Goal: Information Seeking & Learning: Learn about a topic

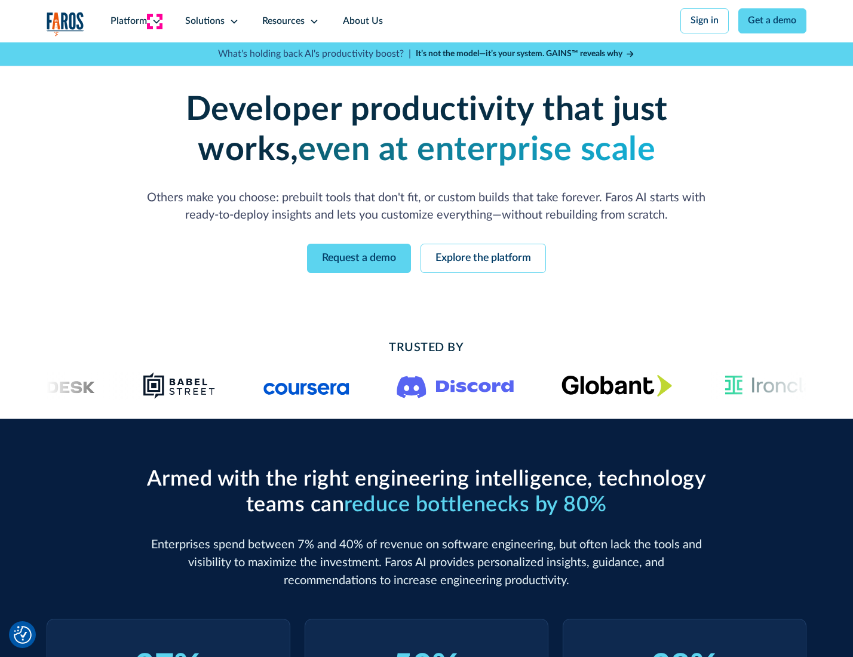
click at [155, 21] on icon at bounding box center [157, 22] width 10 height 10
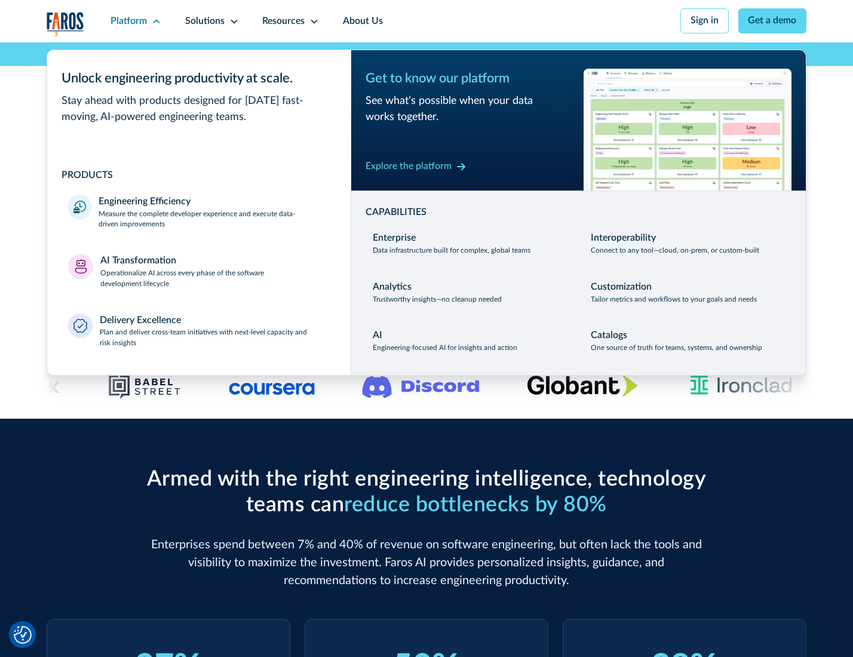
click at [213, 221] on p "Measure the complete developer experience and execute data-driven improvements" at bounding box center [214, 220] width 231 height 22
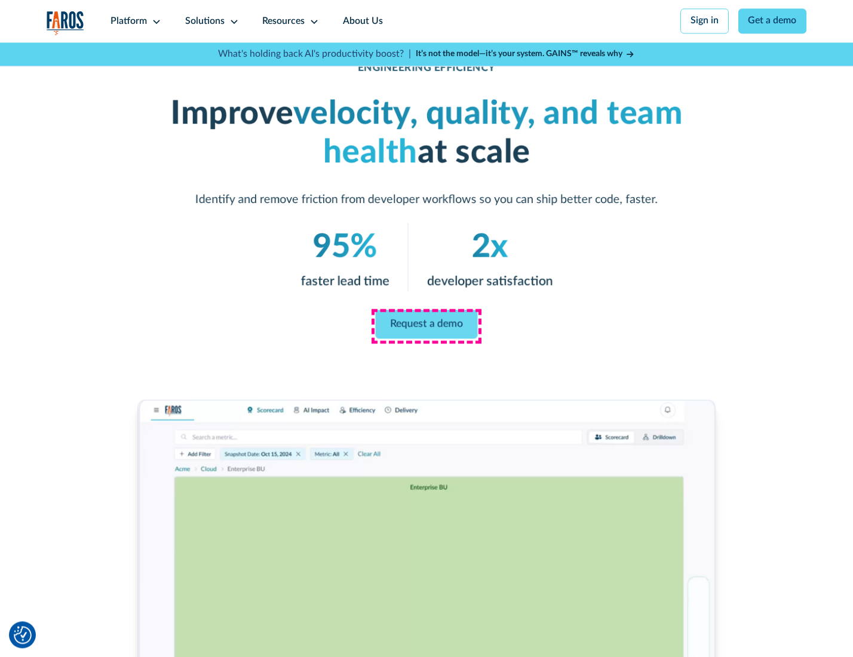
click at [426, 326] on link "Request a demo" at bounding box center [427, 324] width 102 height 29
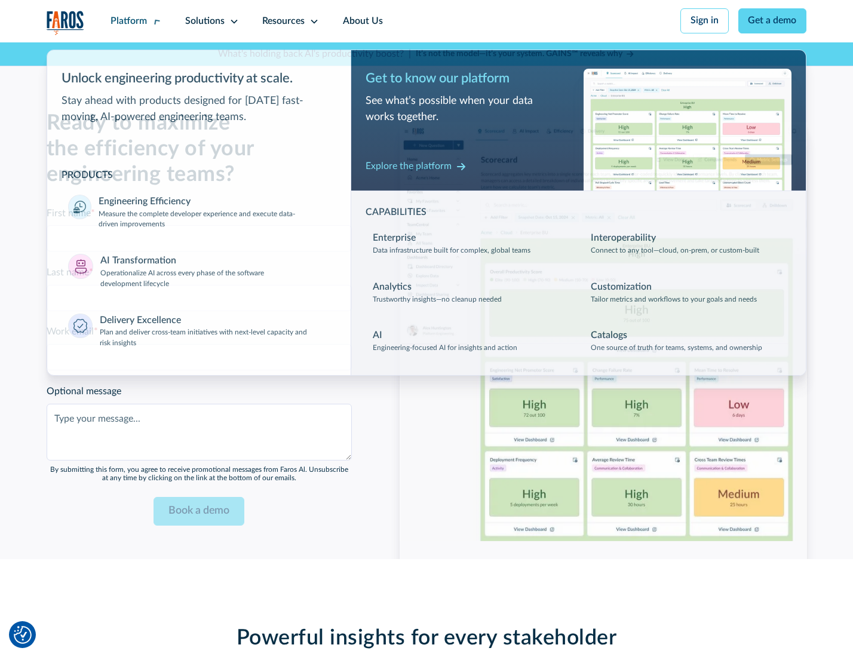
scroll to position [2601, 0]
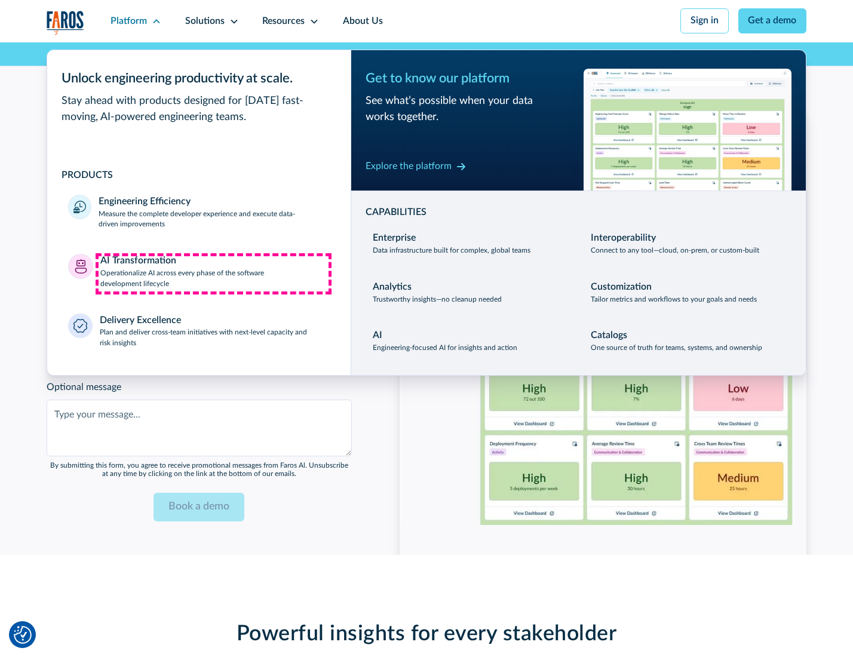
click at [213, 274] on p "Operationalize AI across every phase of the software development lifecycle" at bounding box center [214, 279] width 229 height 22
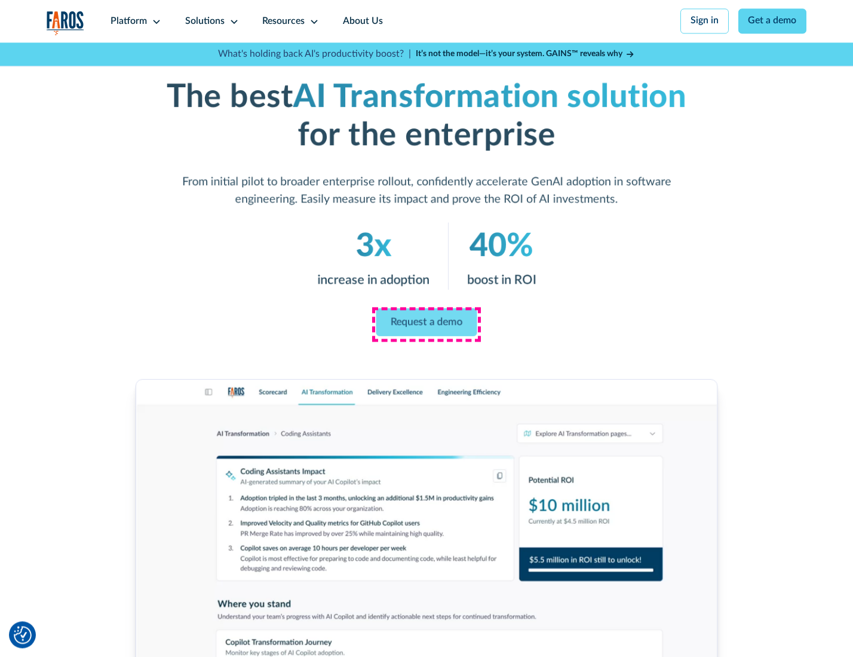
click at [426, 324] on link "Request a demo" at bounding box center [426, 322] width 101 height 28
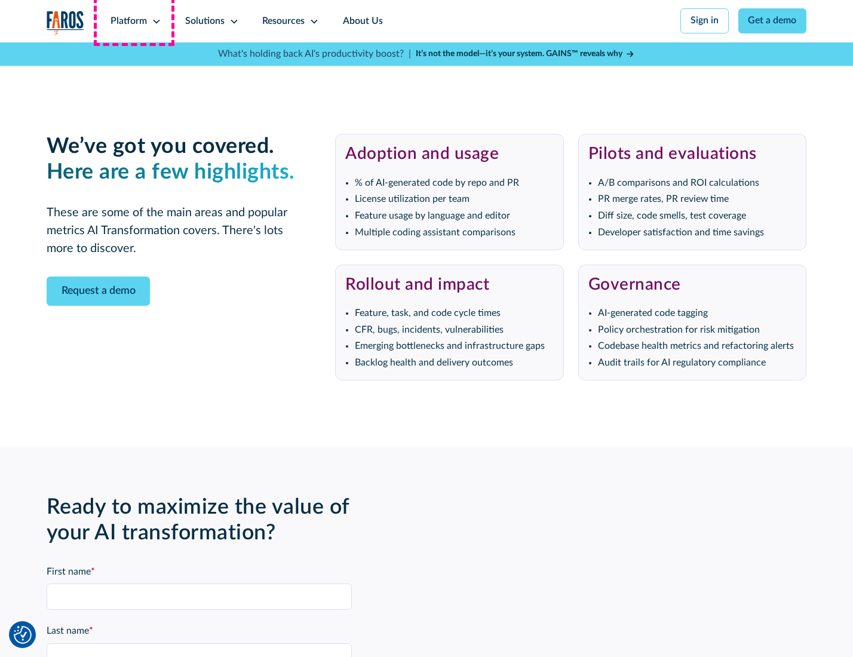
click at [134, 21] on div "Platform" at bounding box center [129, 21] width 36 height 14
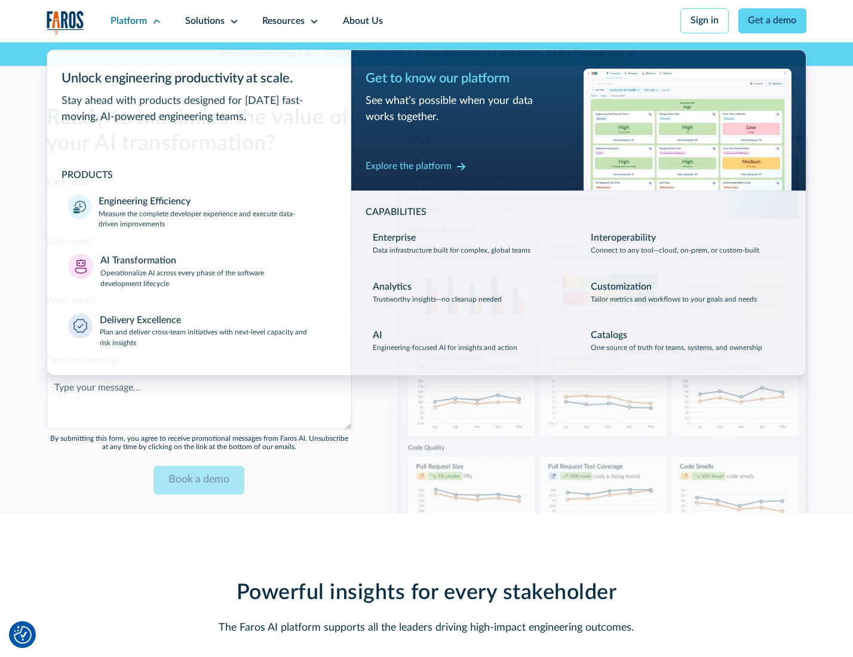
scroll to position [2889, 0]
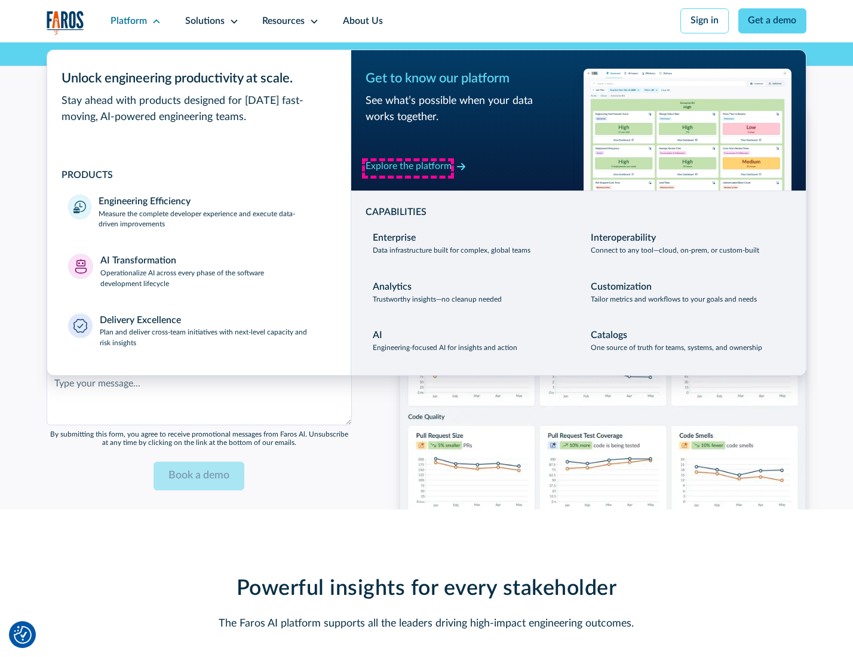
click at [408, 168] on div "Explore the platform" at bounding box center [409, 167] width 86 height 14
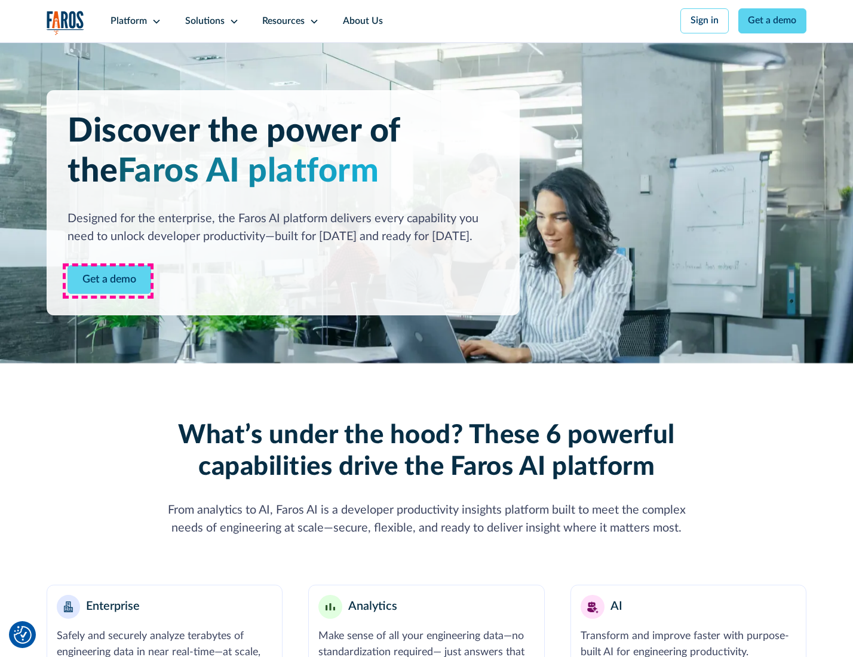
click at [108, 281] on link "Get a demo" at bounding box center [110, 279] width 84 height 29
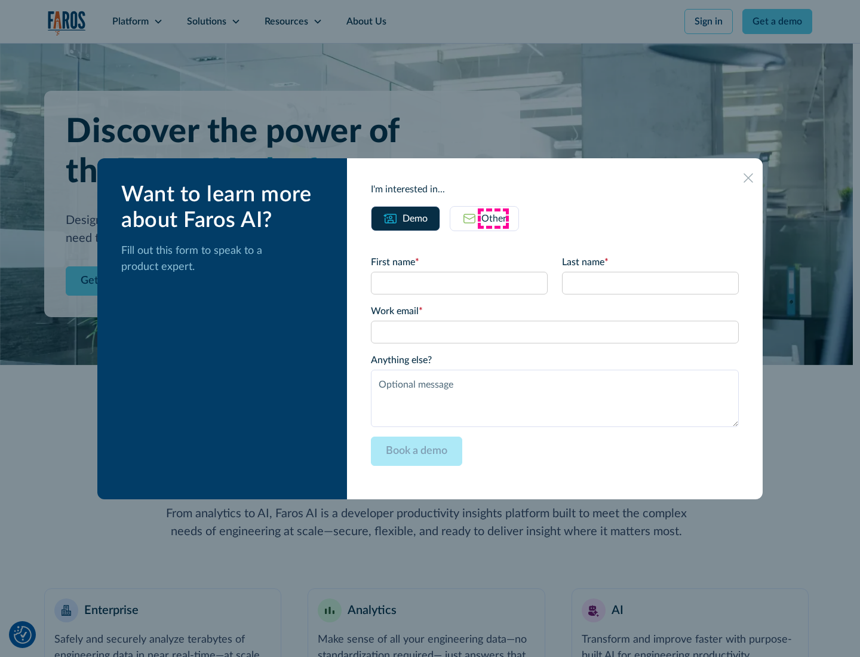
click at [494, 218] on div "Other" at bounding box center [494, 219] width 25 height 14
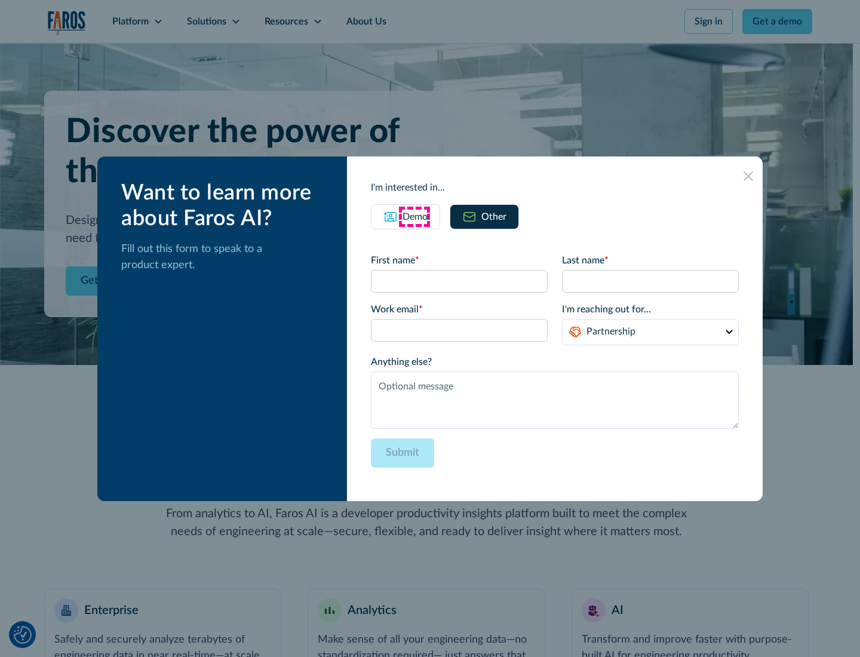
click at [414, 216] on div "Demo" at bounding box center [415, 217] width 25 height 14
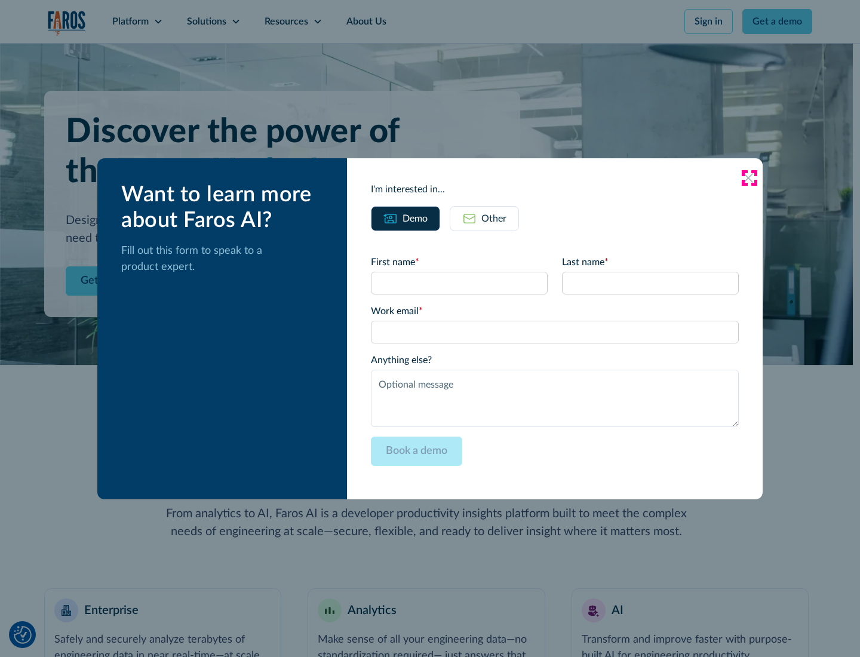
click at [749, 177] on icon at bounding box center [749, 178] width 10 height 10
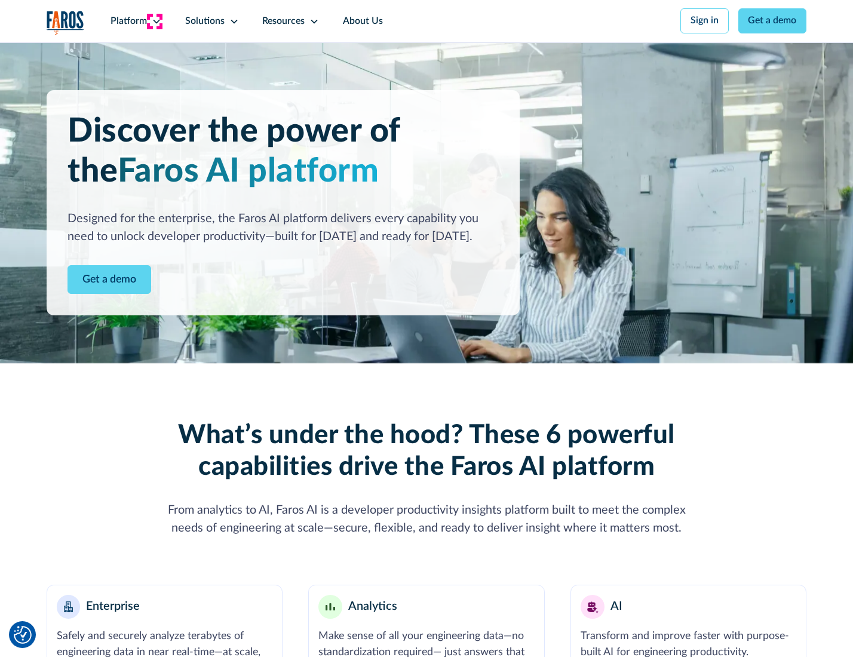
click at [155, 21] on icon at bounding box center [157, 22] width 10 height 10
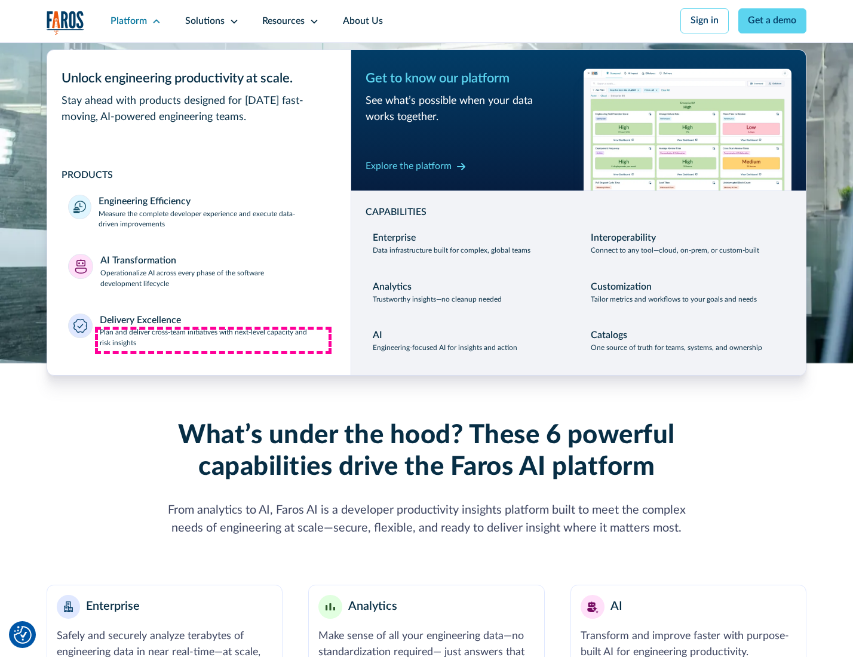
click at [213, 341] on p "Plan and deliver cross-team initiatives with next-level capacity and risk insig…" at bounding box center [215, 338] width 230 height 22
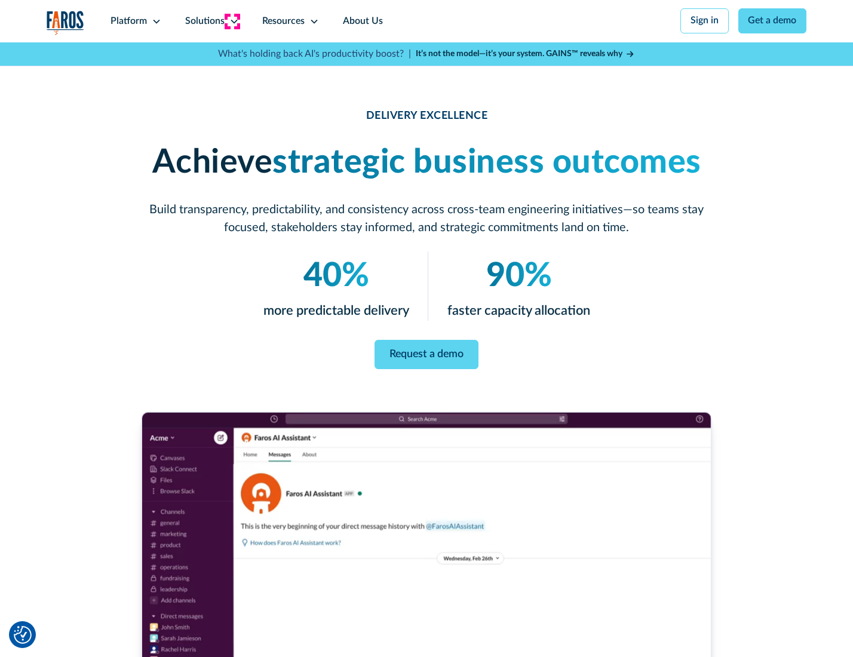
click at [232, 21] on icon at bounding box center [234, 22] width 10 height 10
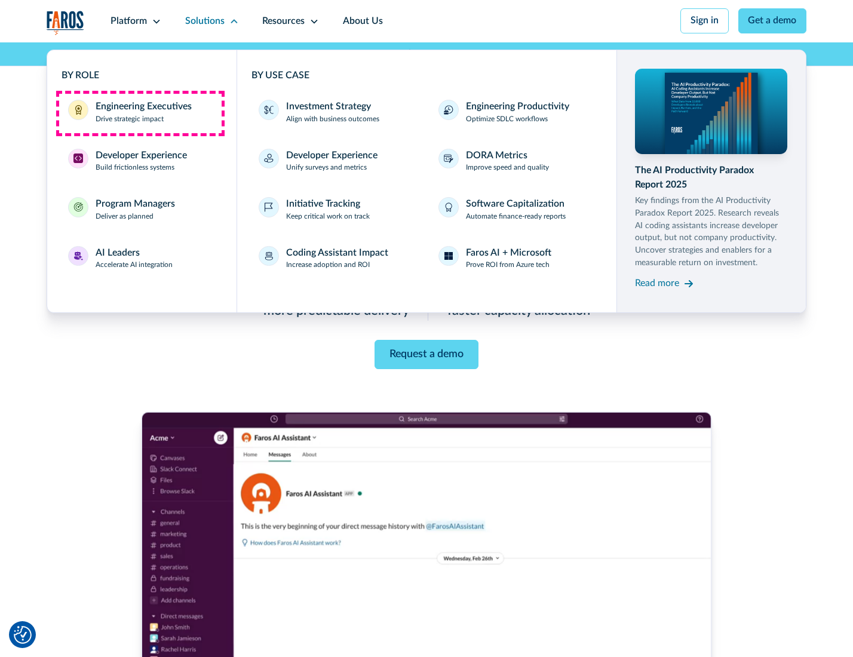
click at [140, 113] on div "Engineering Executives" at bounding box center [144, 107] width 96 height 14
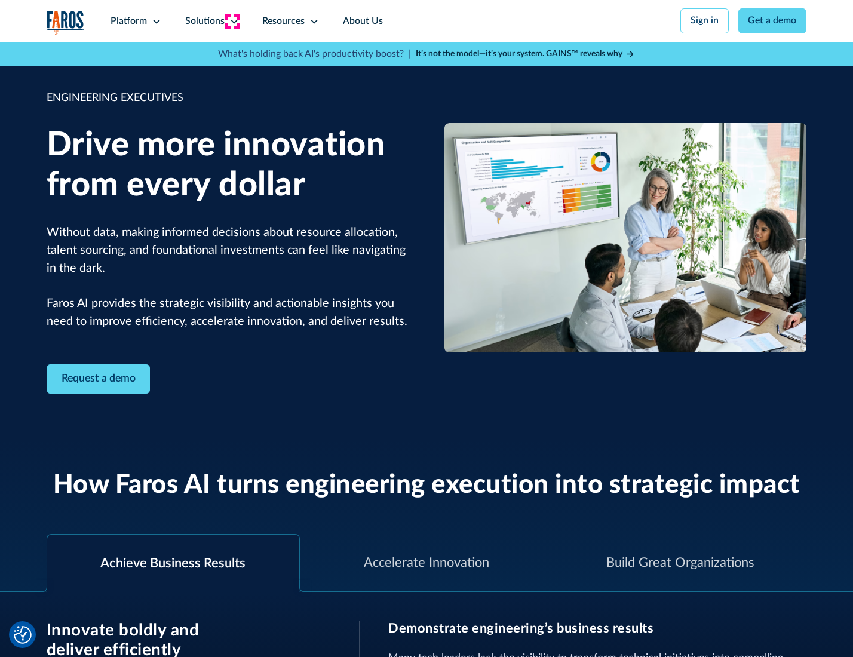
click at [232, 21] on icon at bounding box center [234, 22] width 10 height 10
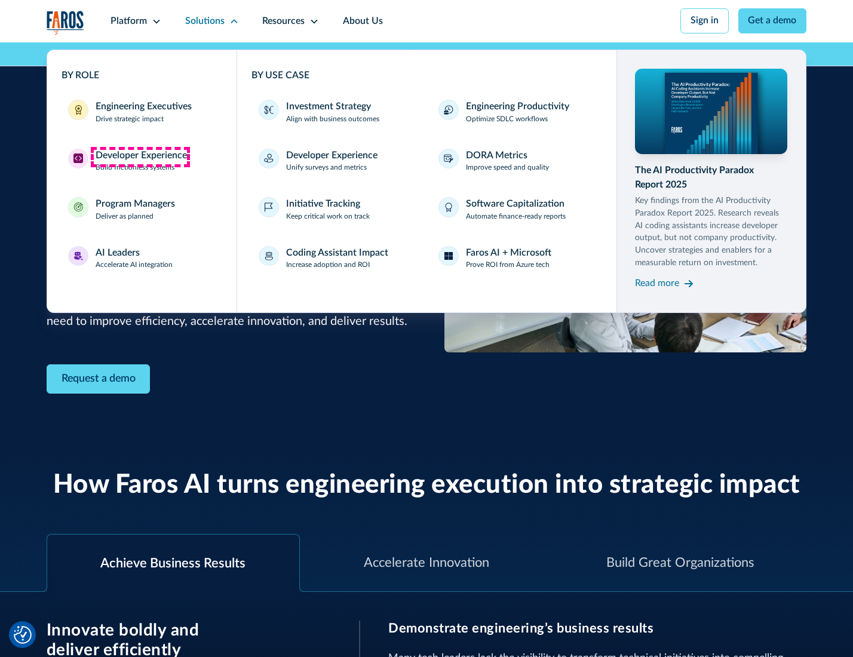
click at [140, 157] on div "Developer Experience" at bounding box center [141, 156] width 91 height 14
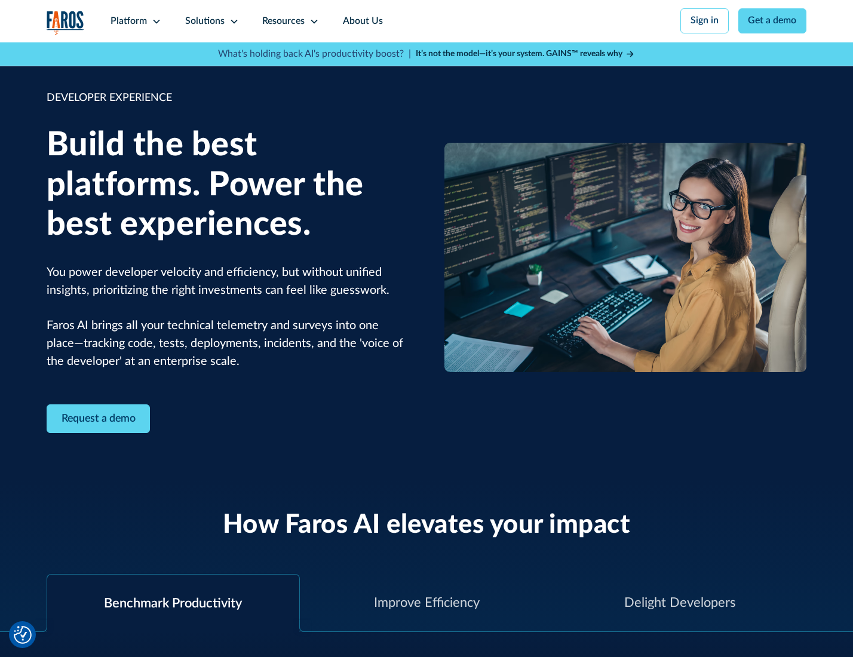
click at [210, 21] on div "Solutions" at bounding box center [204, 21] width 39 height 14
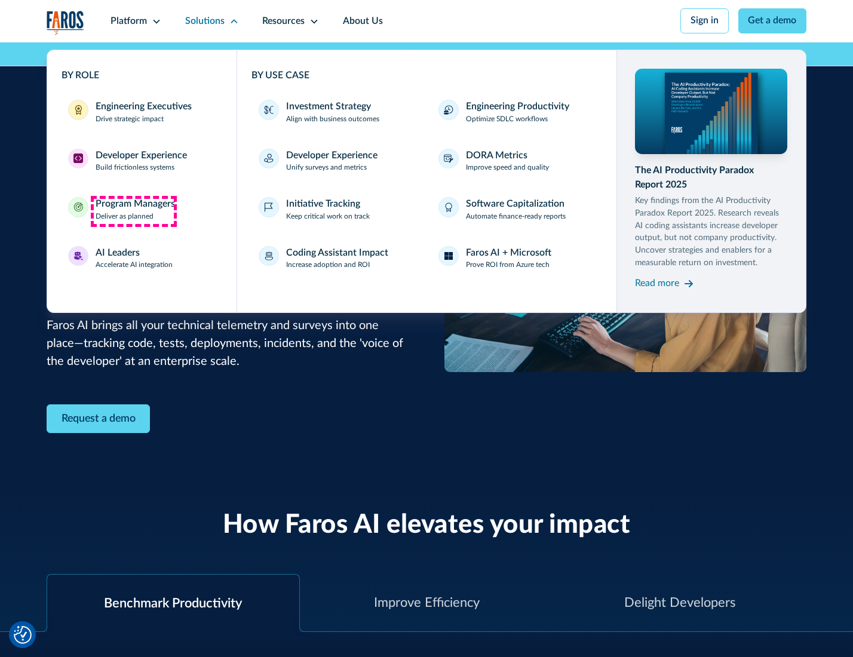
click at [133, 211] on div "Program Managers" at bounding box center [135, 204] width 79 height 14
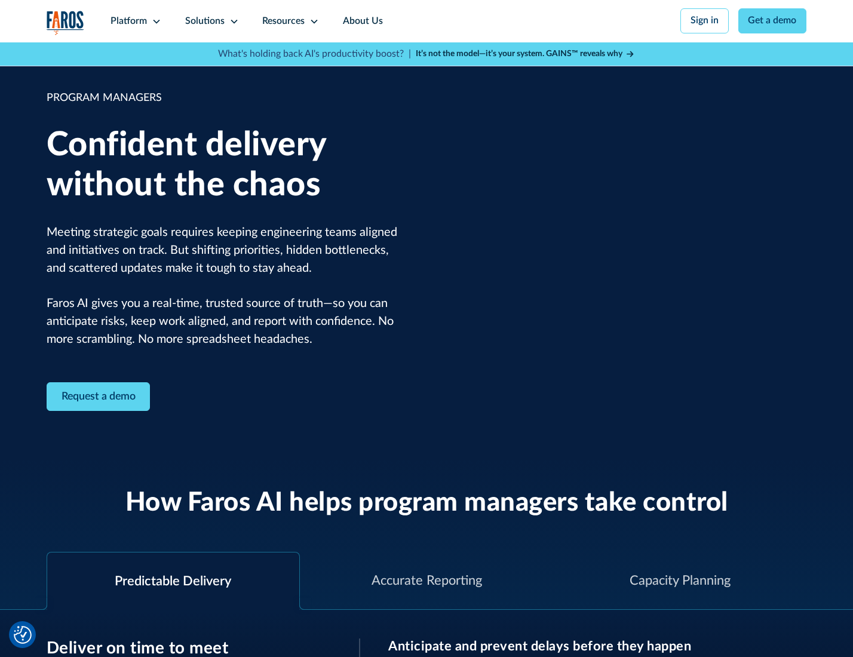
click at [232, 22] on icon at bounding box center [234, 22] width 10 height 10
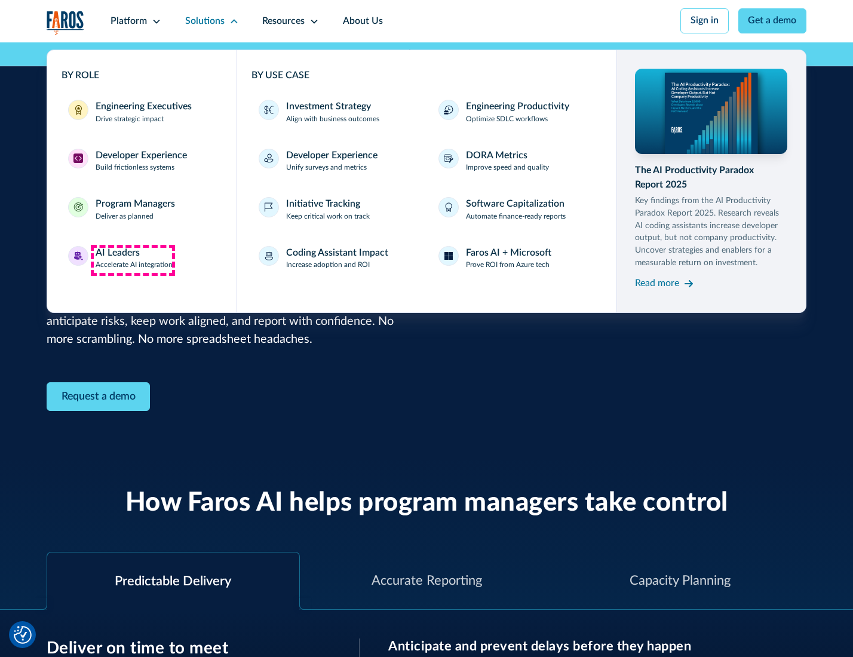
click at [133, 260] on div "AI Leaders" at bounding box center [118, 253] width 44 height 14
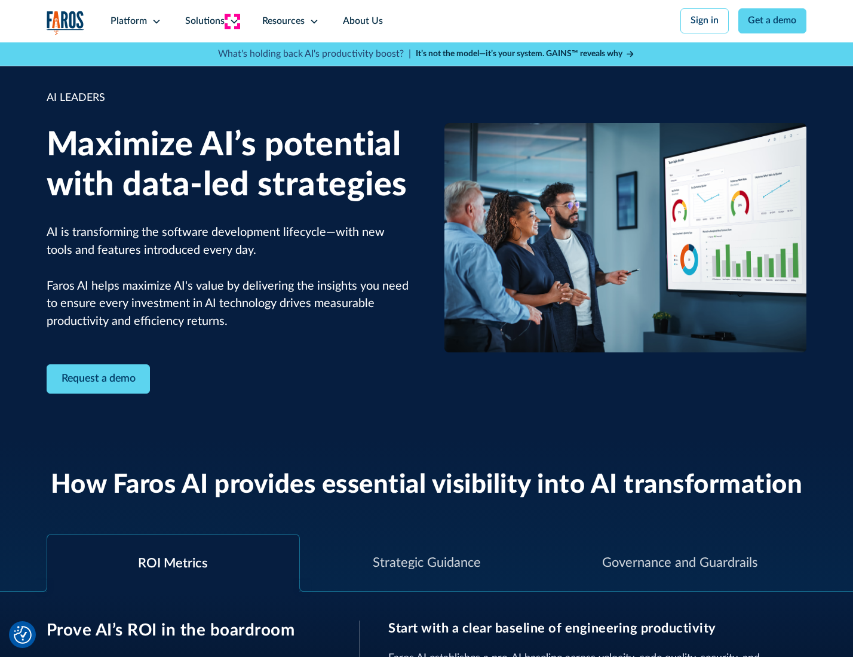
click at [232, 21] on icon at bounding box center [234, 22] width 10 height 10
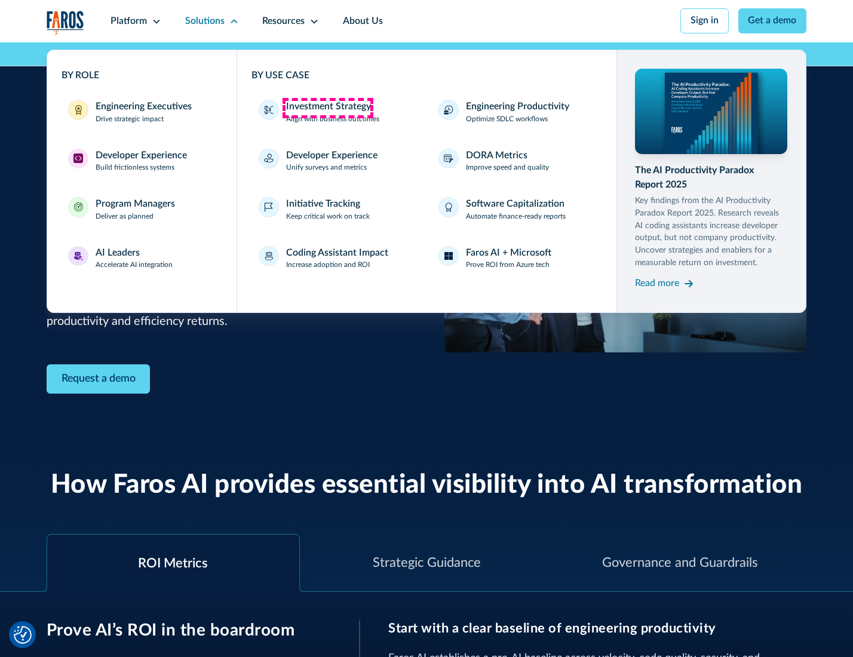
click at [327, 108] on div "Investment Strategy" at bounding box center [328, 107] width 85 height 14
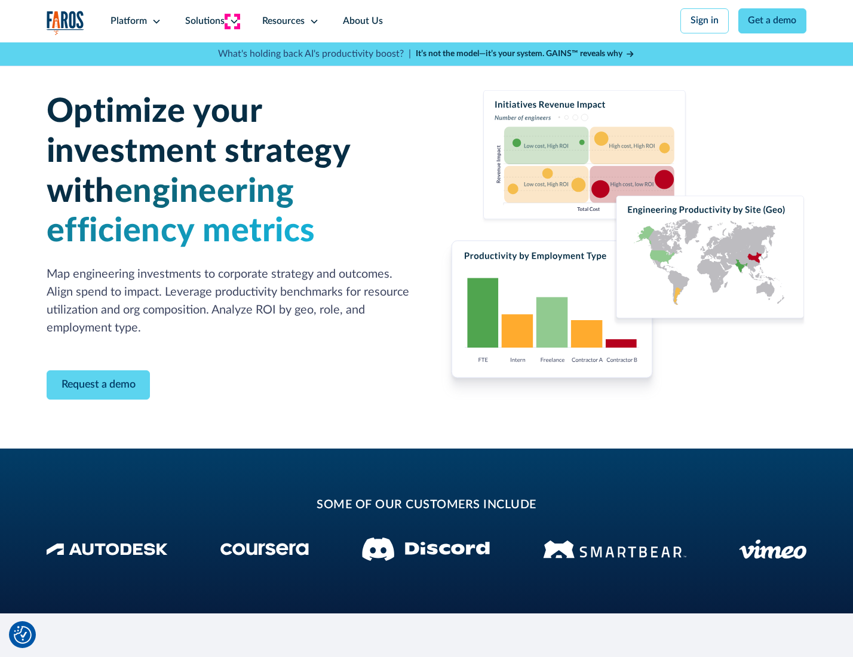
click at [232, 21] on icon at bounding box center [234, 22] width 10 height 10
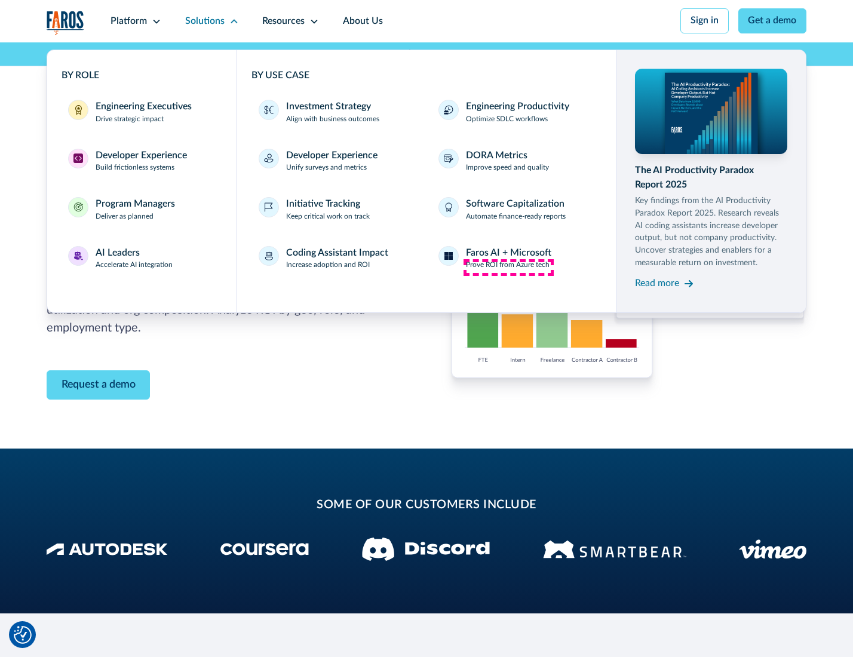
click at [508, 267] on p "Prove ROI from Azure tech" at bounding box center [508, 265] width 84 height 11
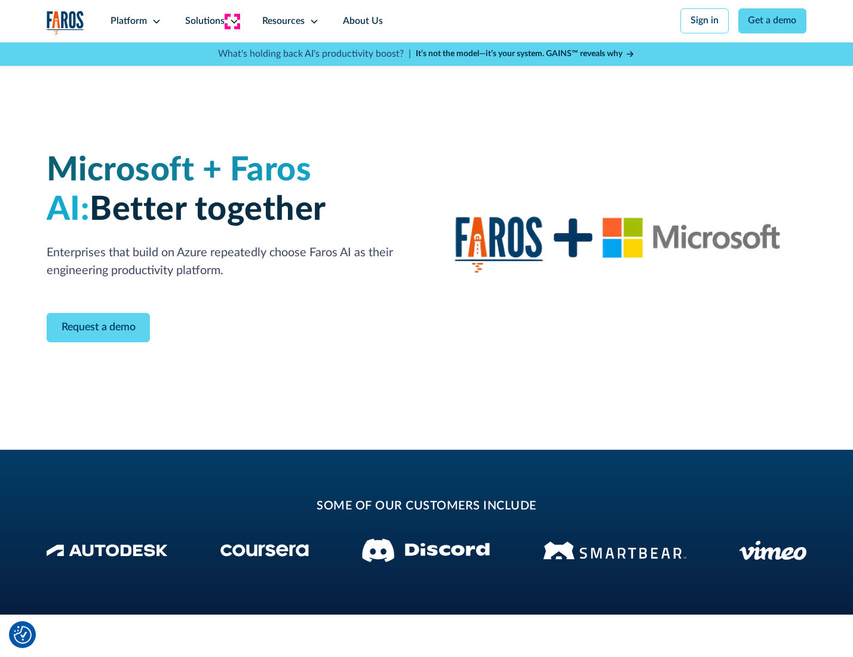
click at [232, 21] on icon at bounding box center [234, 22] width 10 height 10
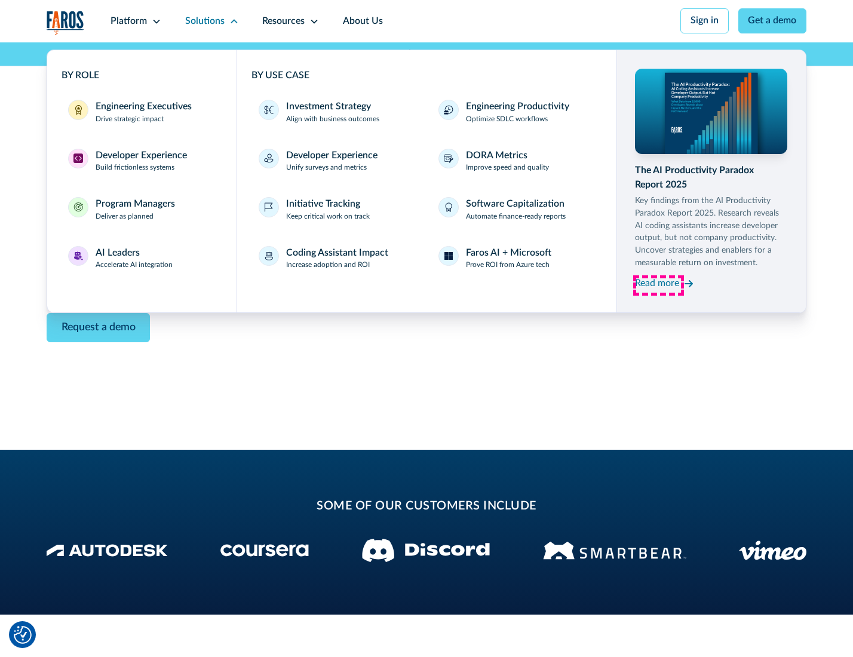
click at [658, 286] on div "Read more" at bounding box center [657, 284] width 44 height 14
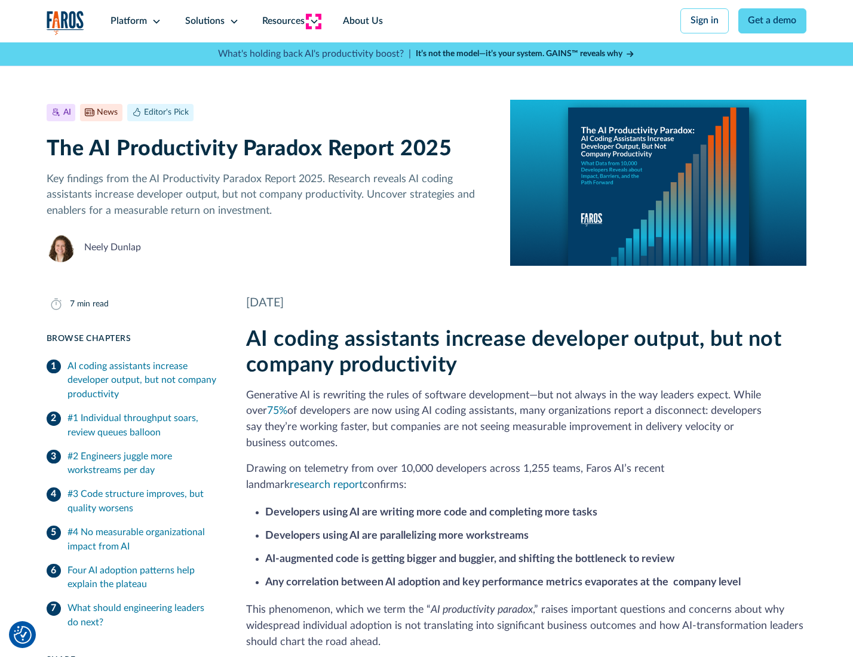
click at [313, 21] on icon at bounding box center [314, 22] width 10 height 10
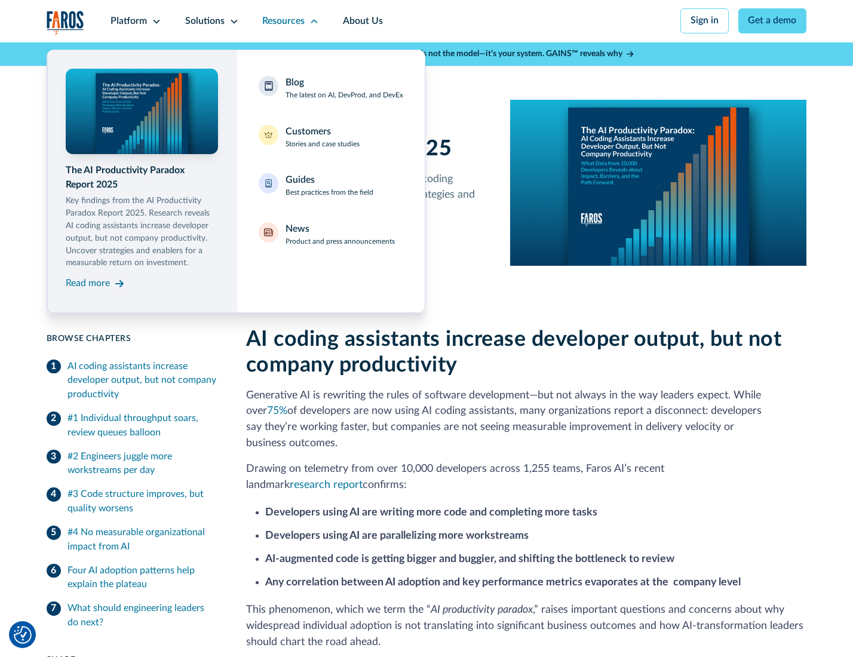
click at [344, 89] on div "Blog The latest on AI, DevProd, and DevEx" at bounding box center [345, 88] width 118 height 25
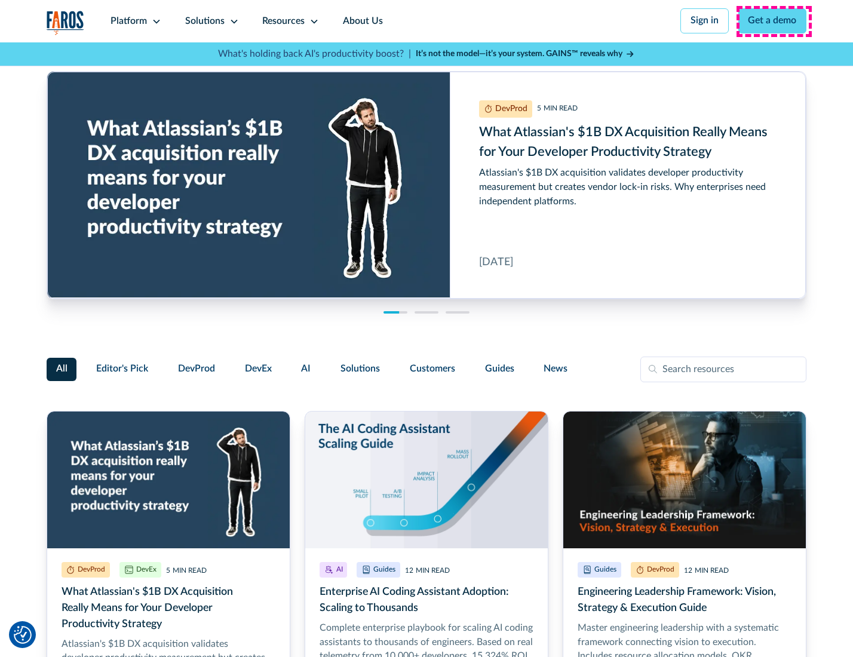
click at [774, 21] on link "Get a demo" at bounding box center [772, 20] width 69 height 25
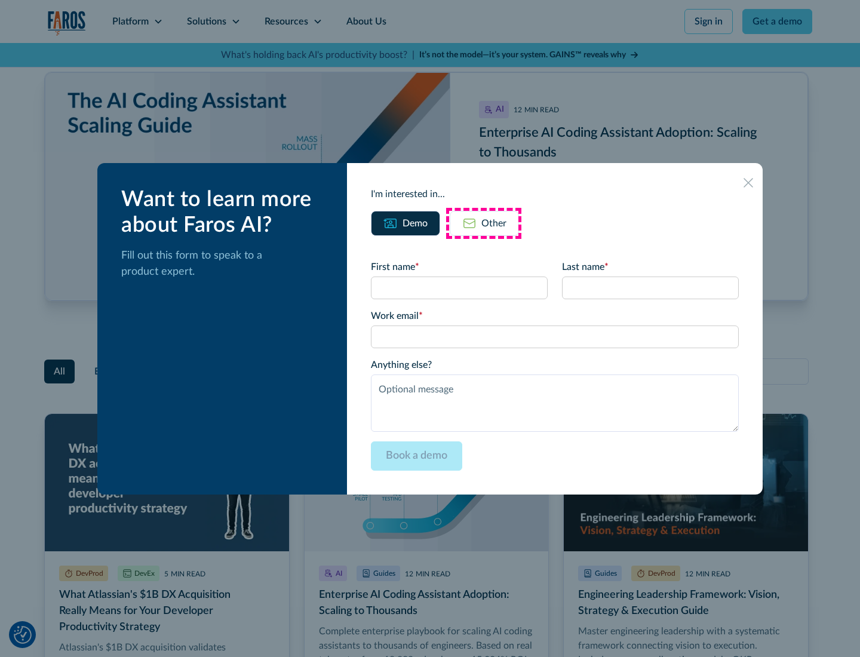
click at [484, 223] on div "Other" at bounding box center [494, 223] width 25 height 14
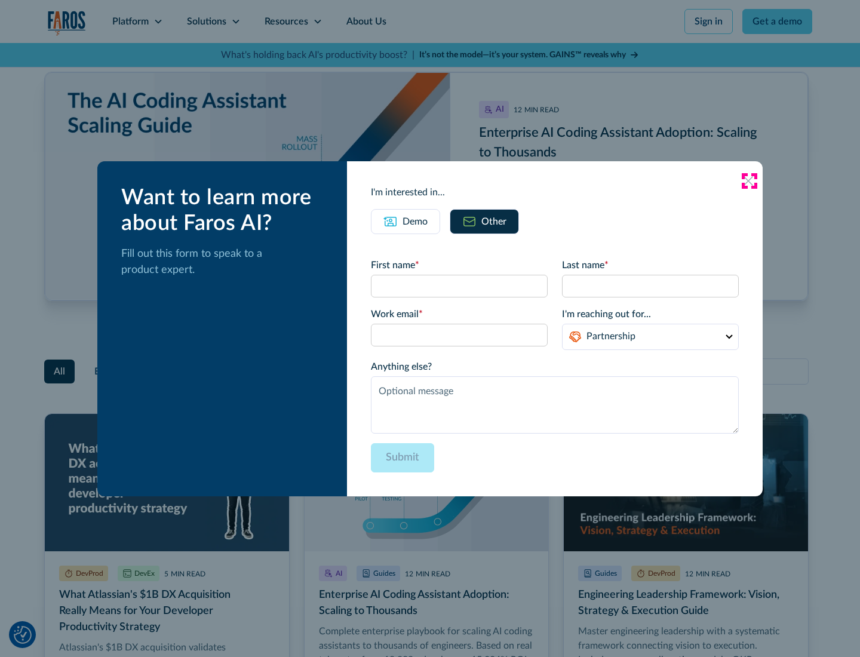
click at [749, 180] on icon at bounding box center [749, 181] width 10 height 10
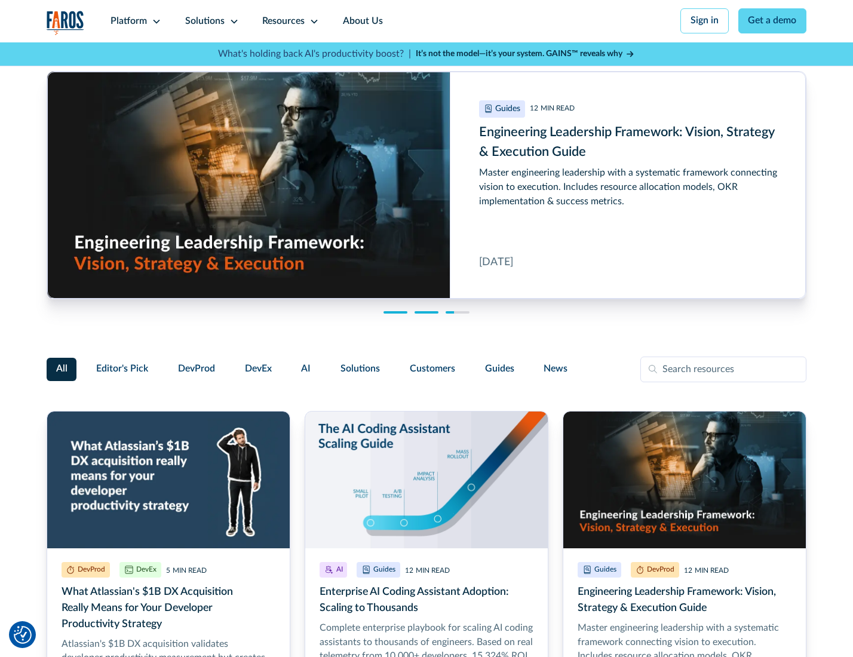
click at [361, 21] on link "About Us" at bounding box center [363, 21] width 64 height 42
